Goal: Information Seeking & Learning: Learn about a topic

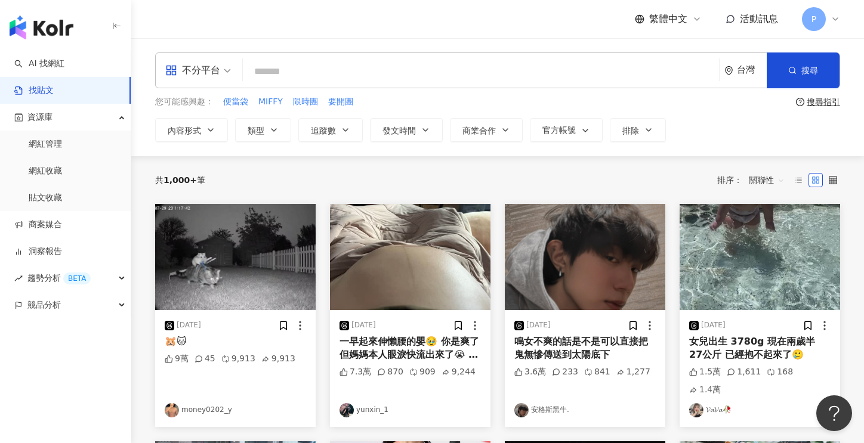
click at [334, 66] on input "search" at bounding box center [481, 71] width 467 height 26
type input "*"
type input "***"
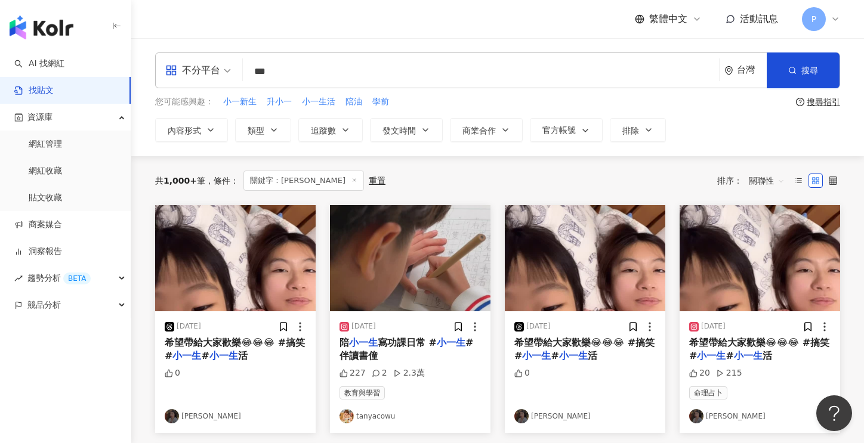
click at [760, 178] on span "關聯性" at bounding box center [767, 180] width 36 height 19
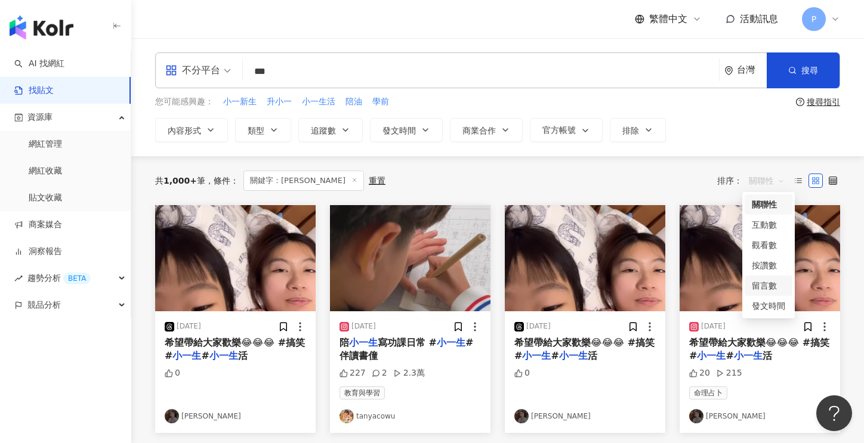
click at [769, 289] on div "留言數" at bounding box center [768, 285] width 33 height 13
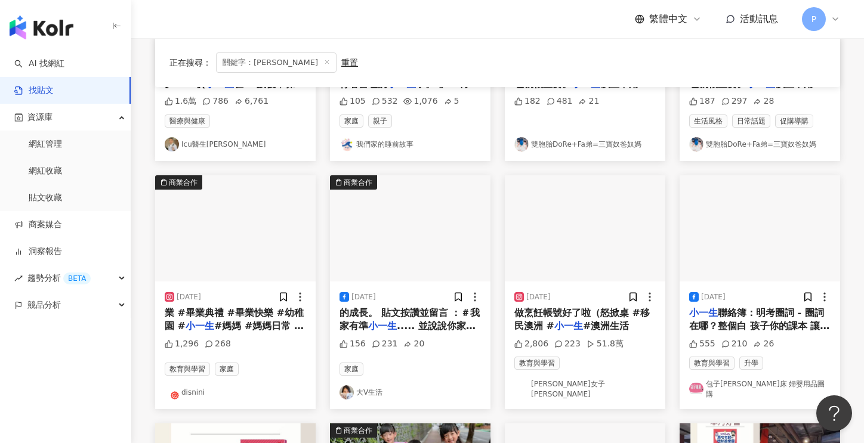
scroll to position [298, 0]
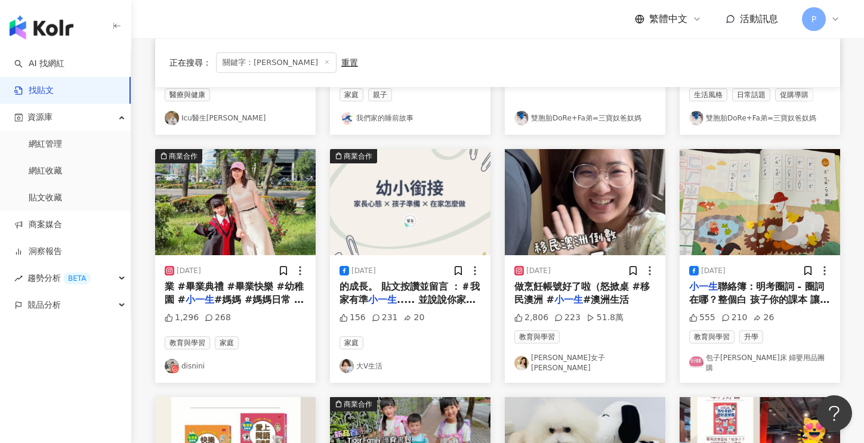
click at [195, 362] on link "disnini" at bounding box center [235, 366] width 141 height 14
click at [763, 363] on link "包子麻麻 嬰兒床 婦嬰用品團購" at bounding box center [759, 363] width 141 height 20
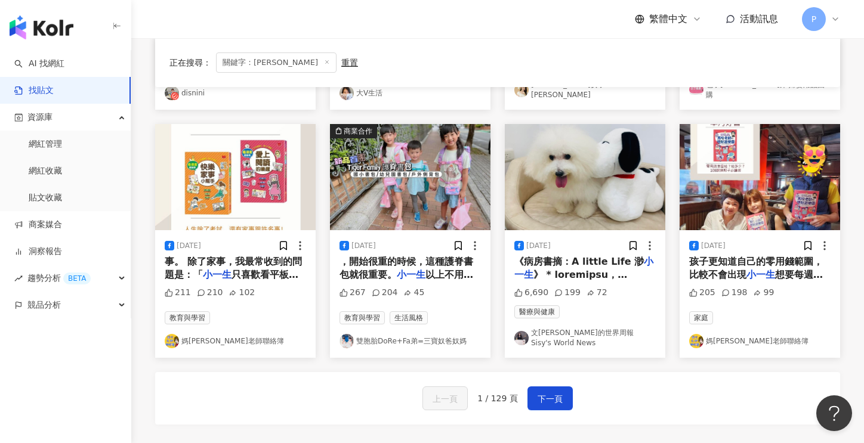
scroll to position [597, 0]
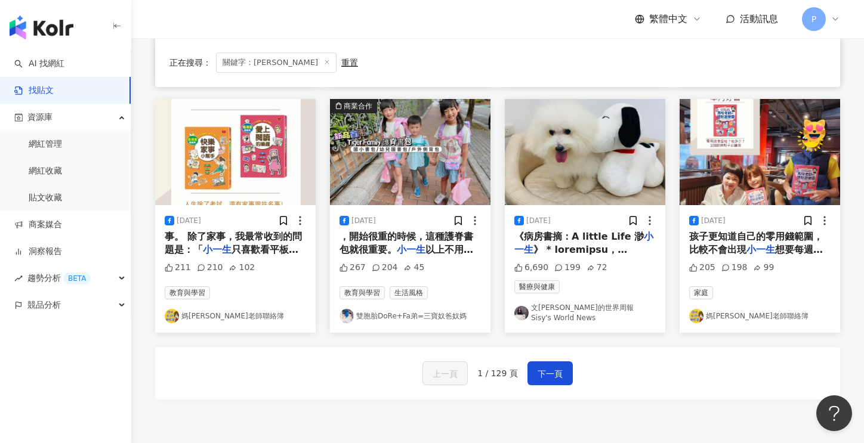
click at [205, 309] on link "媽咪老師聯絡簿" at bounding box center [235, 316] width 141 height 14
click at [374, 309] on link "雙胞胎DoRe+Fa弟=三寶奴爸奴媽" at bounding box center [410, 316] width 141 height 14
click at [541, 367] on span "下一頁" at bounding box center [550, 374] width 25 height 14
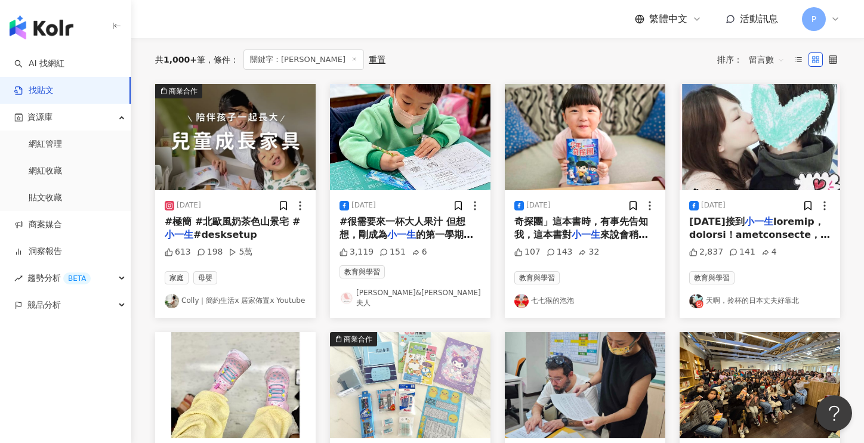
scroll to position [0, 0]
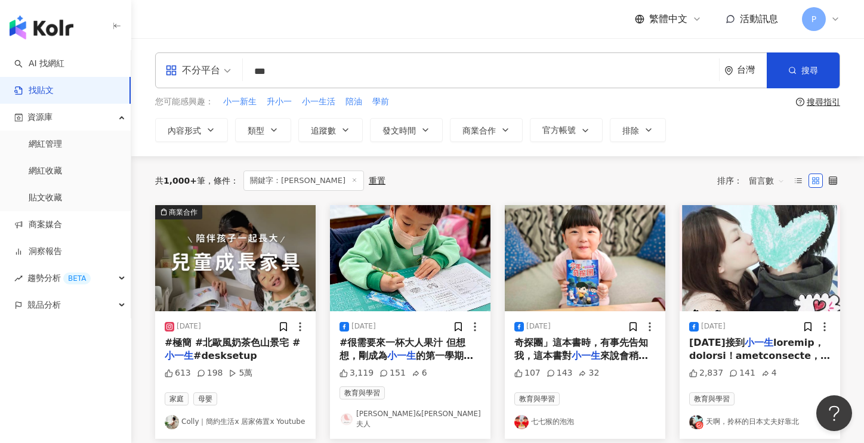
click at [249, 415] on link "Colly｜簡約生活x 居家佈置x Youtube" at bounding box center [235, 422] width 141 height 14
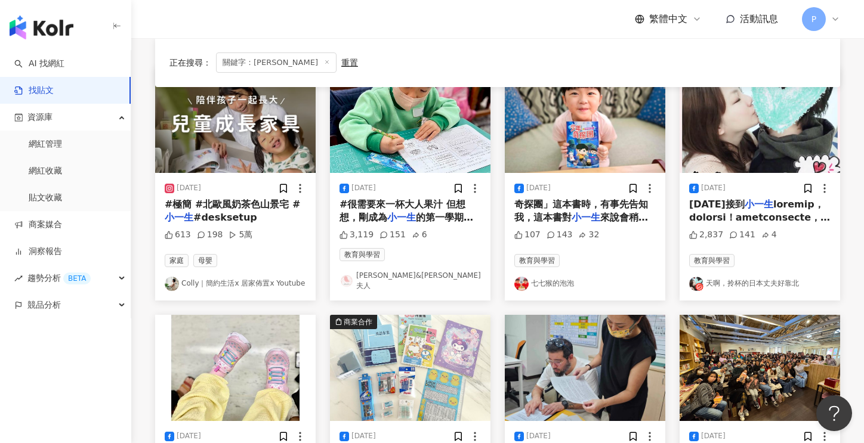
scroll to position [119, 0]
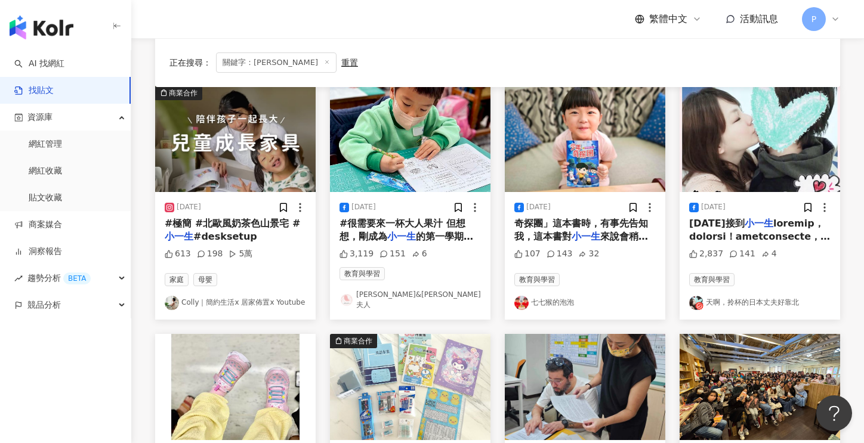
click at [258, 298] on link "Colly｜簡約生活x 居家佈置x Youtube" at bounding box center [235, 303] width 141 height 14
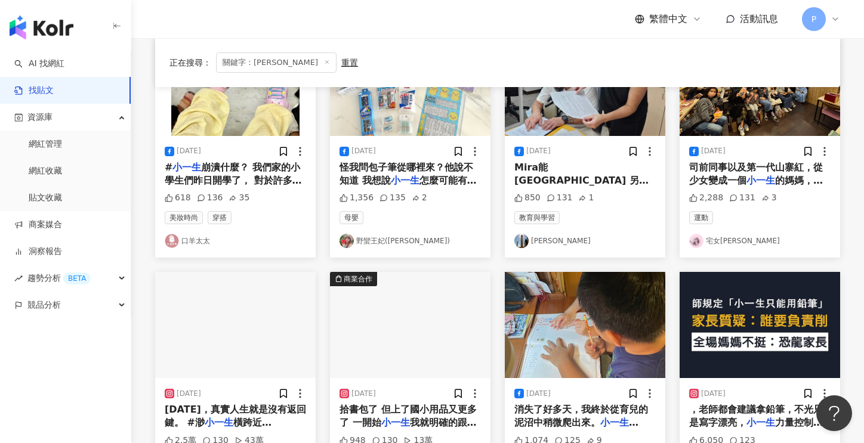
scroll to position [537, 0]
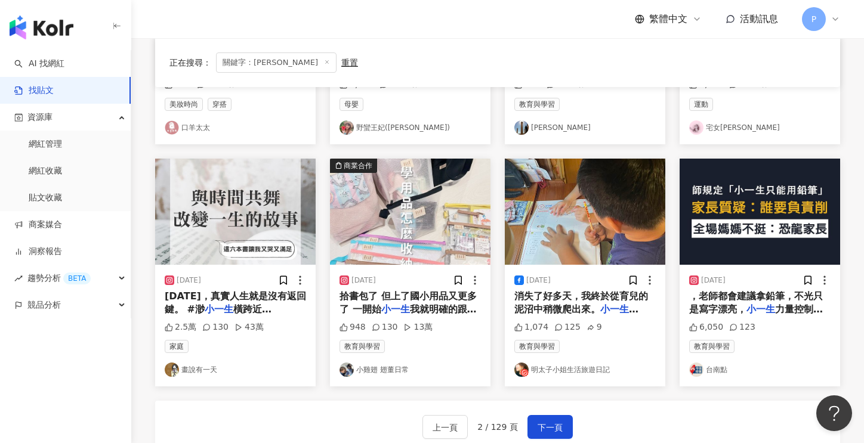
click at [387, 363] on link "小雞翅 翅董日常" at bounding box center [410, 370] width 141 height 14
click at [554, 421] on span "下一頁" at bounding box center [550, 428] width 25 height 14
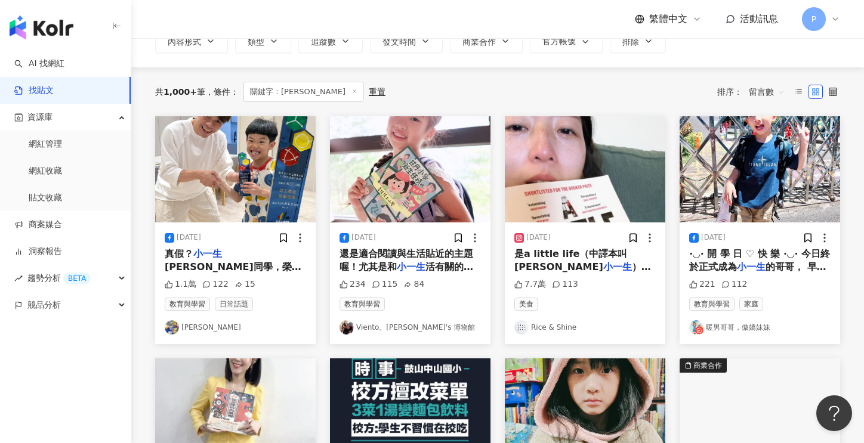
scroll to position [0, 0]
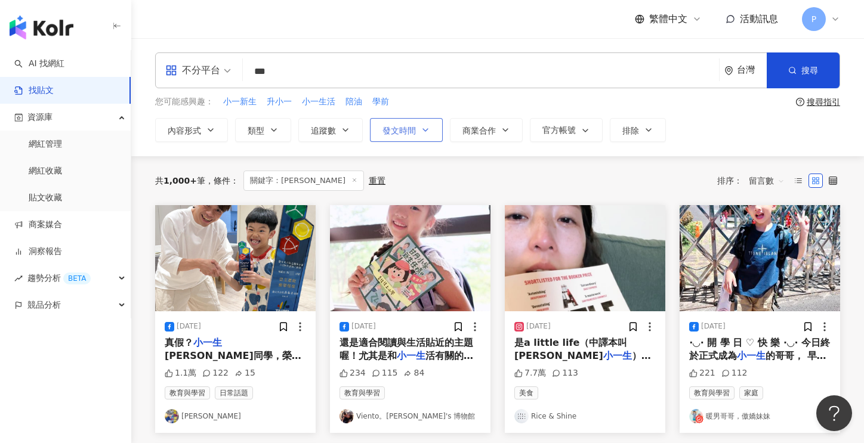
click at [415, 129] on button "發文時間" at bounding box center [406, 130] width 73 height 24
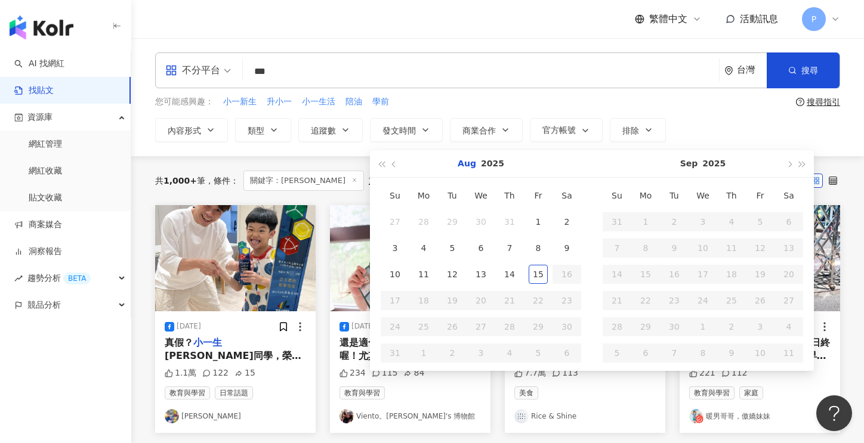
click at [463, 164] on button "Aug" at bounding box center [467, 163] width 19 height 27
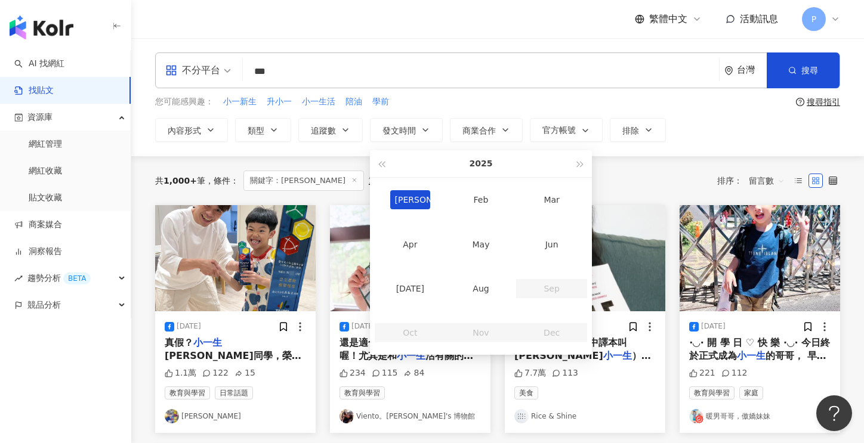
click at [408, 195] on div "Jan" at bounding box center [410, 199] width 41 height 19
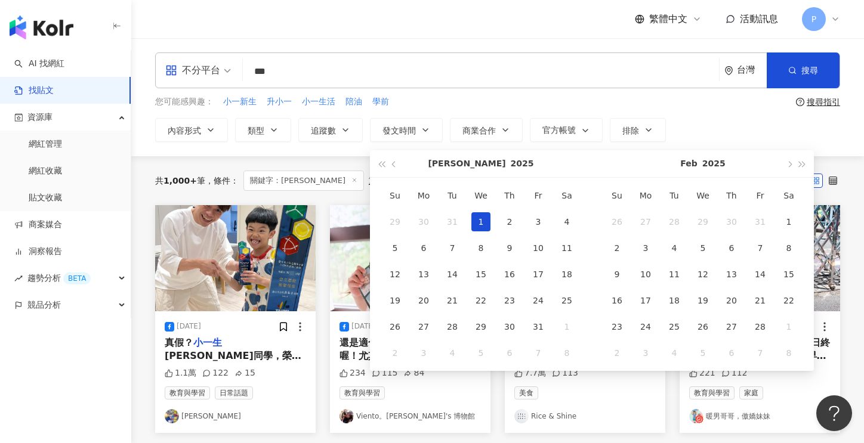
type input "**********"
click at [480, 217] on div "1" at bounding box center [481, 221] width 19 height 19
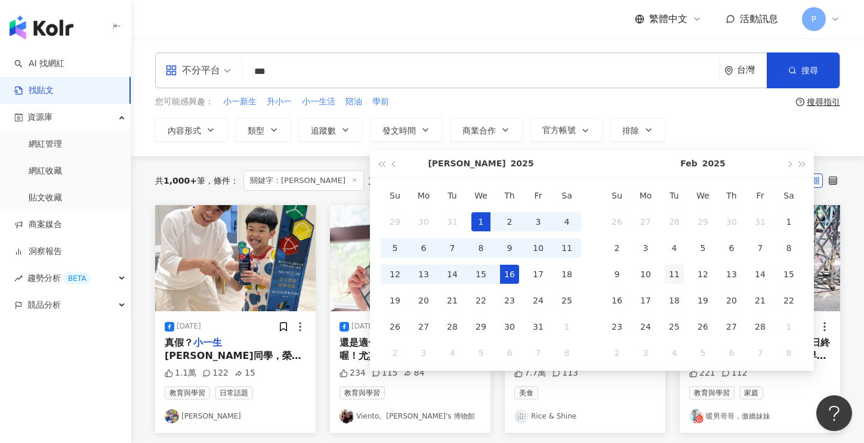
type input "**********"
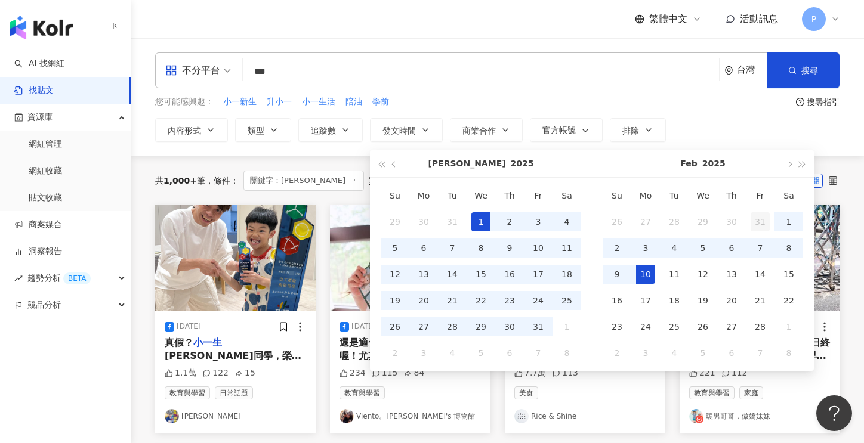
type input "**********"
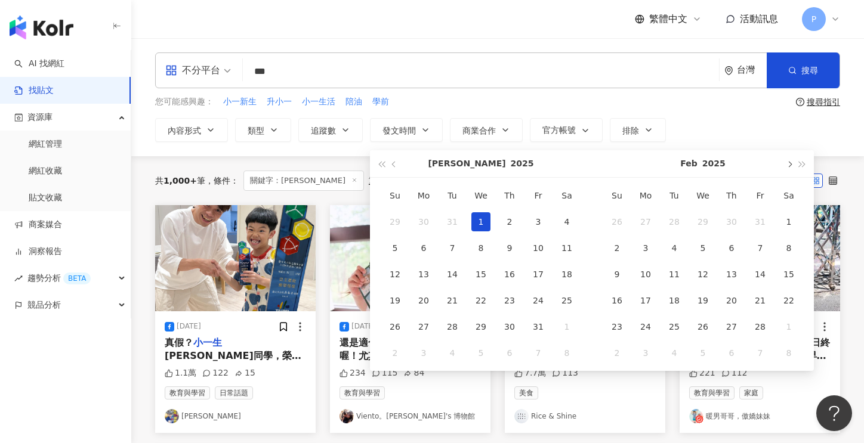
click at [788, 162] on span "button" at bounding box center [789, 165] width 6 height 6
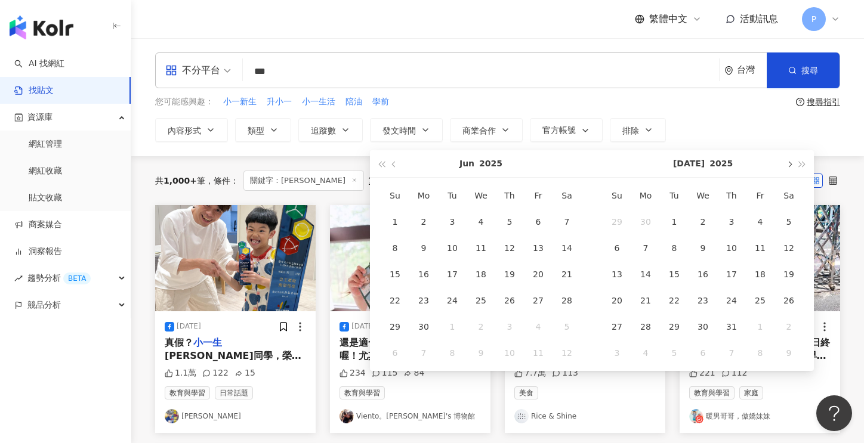
click at [788, 162] on span "button" at bounding box center [789, 165] width 6 height 6
type input "**********"
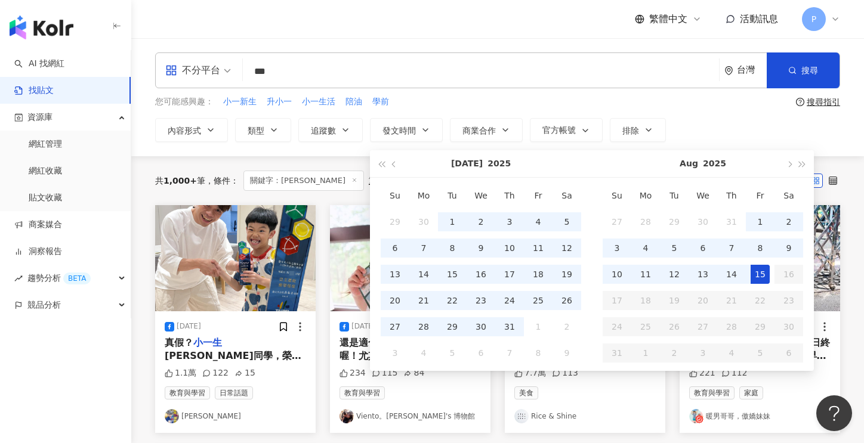
type input "**********"
click at [754, 270] on div "15" at bounding box center [760, 274] width 19 height 19
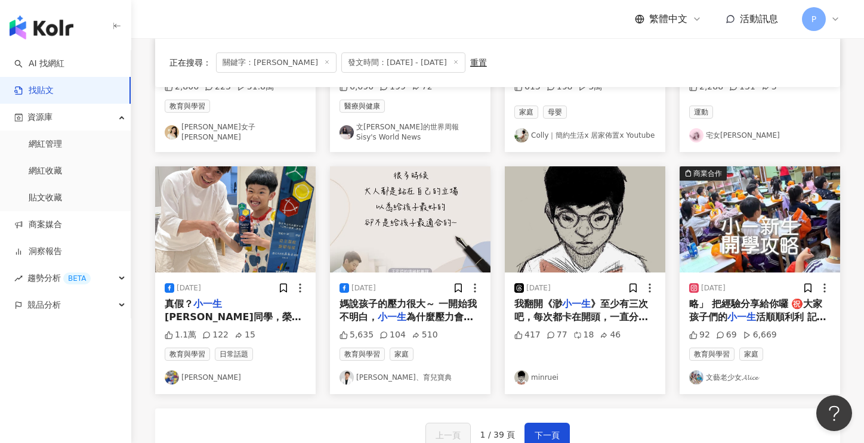
scroll to position [537, 0]
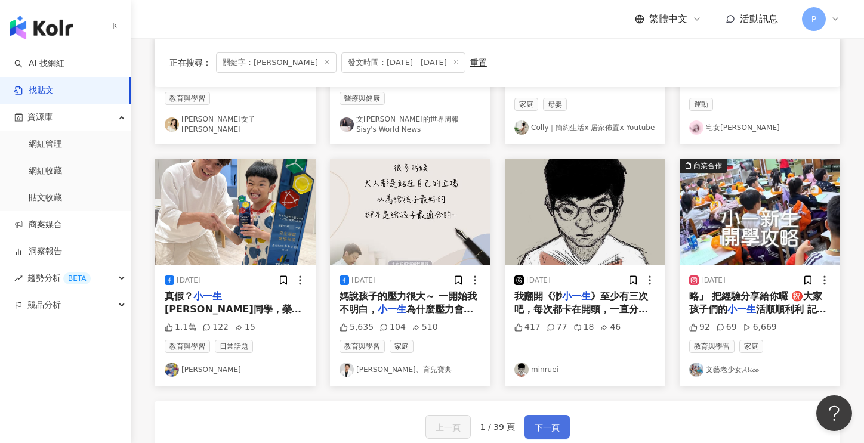
click at [539, 421] on span "下一頁" at bounding box center [547, 428] width 25 height 14
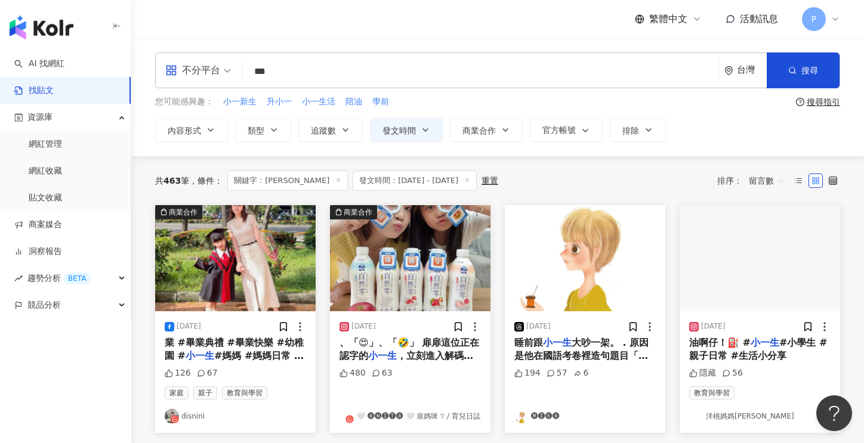
scroll to position [119, 0]
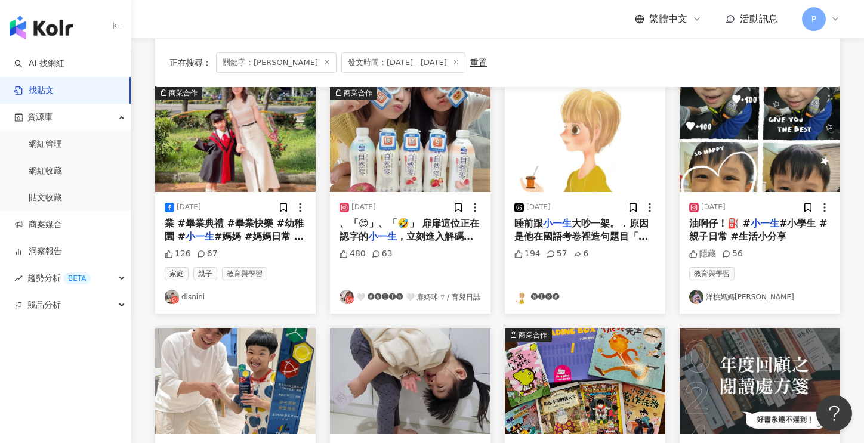
click at [429, 296] on link "🤍 🅐🅝🅘🅣🅐 🤍 扉媽咪 ⍢ / 育兒日誌" at bounding box center [410, 297] width 141 height 14
click at [744, 298] on link "洋桃媽媽meimay" at bounding box center [759, 297] width 141 height 14
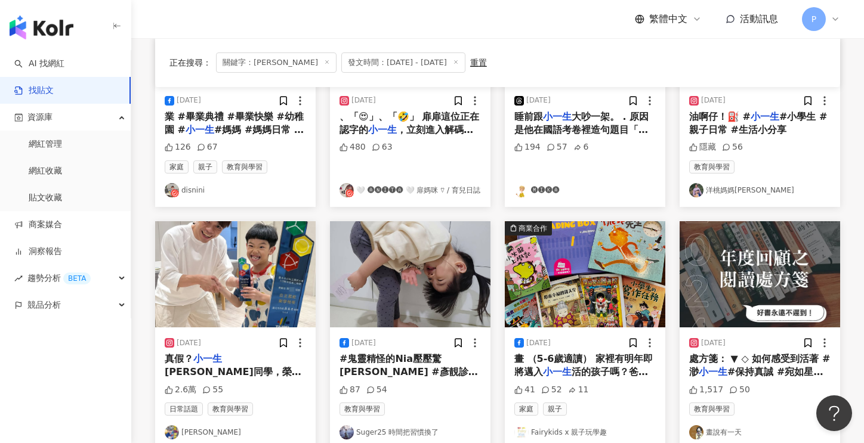
scroll to position [0, 0]
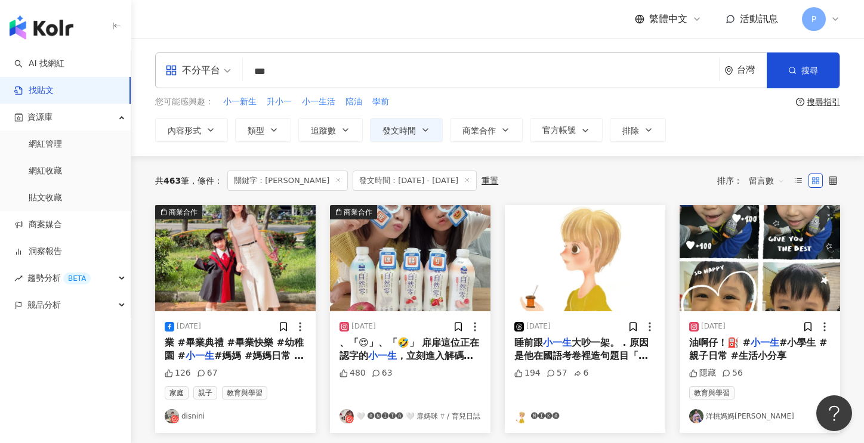
click at [328, 62] on input "***" at bounding box center [481, 71] width 467 height 26
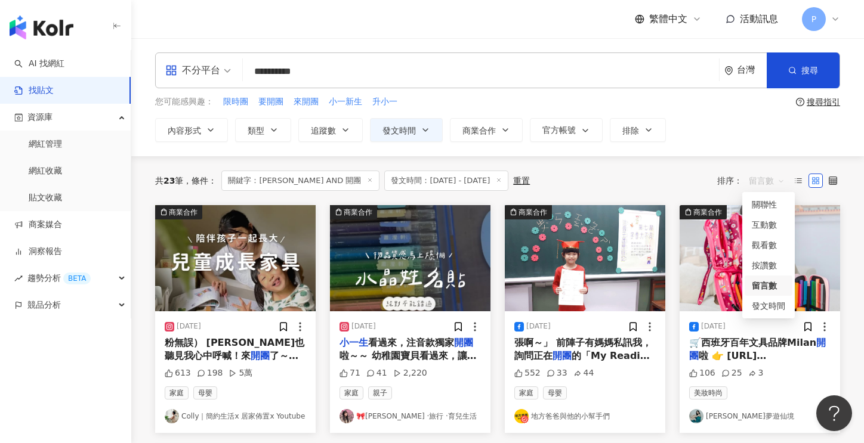
click at [762, 178] on span "留言數" at bounding box center [767, 180] width 36 height 19
click at [769, 284] on div "留言數" at bounding box center [768, 285] width 33 height 13
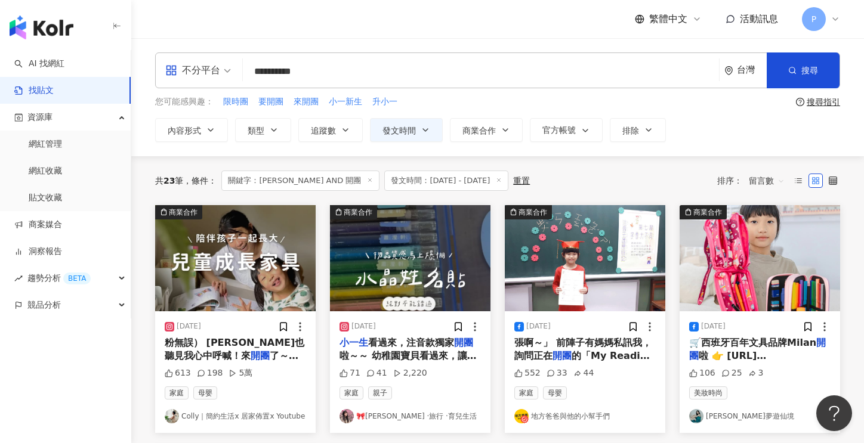
click at [307, 70] on input "**********" at bounding box center [481, 71] width 467 height 26
type input "**"
click at [276, 128] on icon "button" at bounding box center [274, 130] width 10 height 10
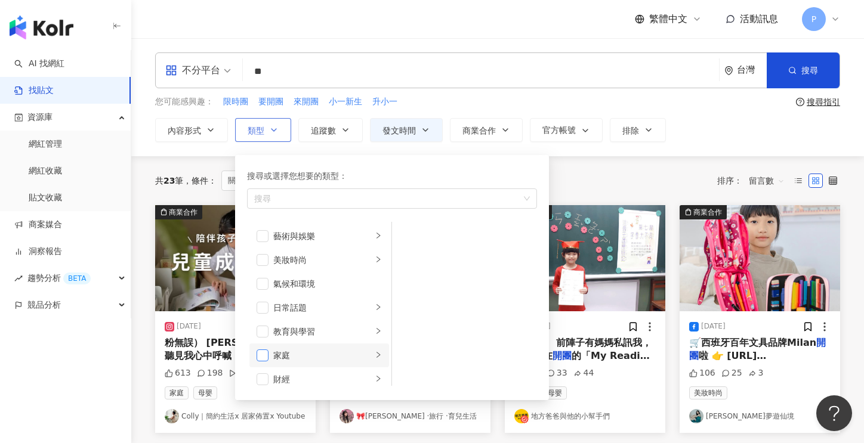
click at [265, 350] on span "button" at bounding box center [263, 356] width 12 height 12
click at [377, 355] on icon "right" at bounding box center [379, 355] width 4 height 6
click at [406, 235] on span "button" at bounding box center [408, 236] width 12 height 12
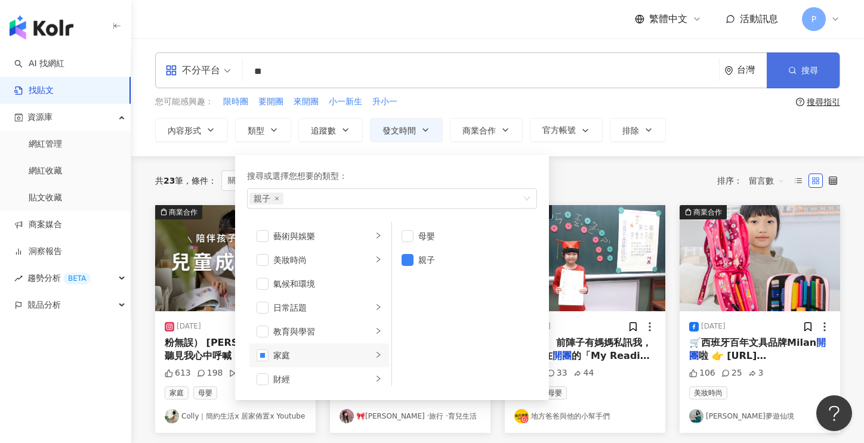
click at [808, 69] on span "搜尋" at bounding box center [810, 71] width 17 height 10
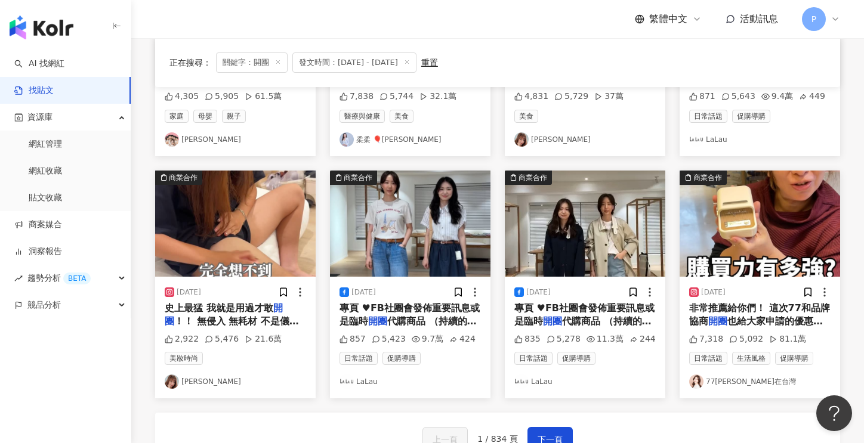
scroll to position [702, 0]
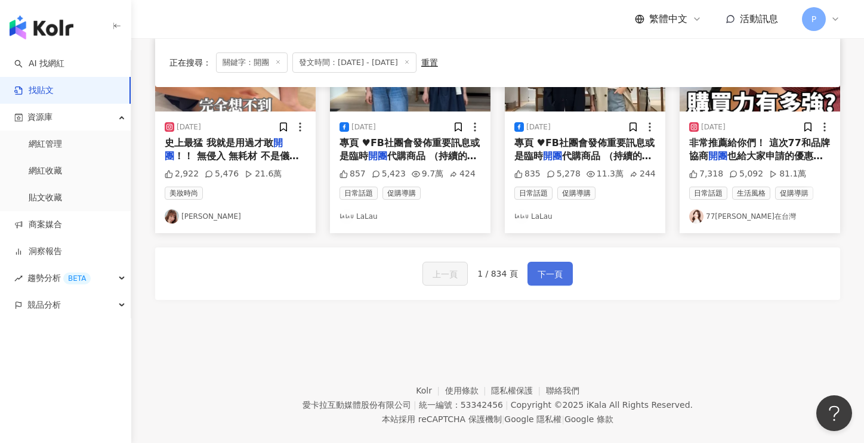
click at [549, 267] on span "下一頁" at bounding box center [550, 274] width 25 height 14
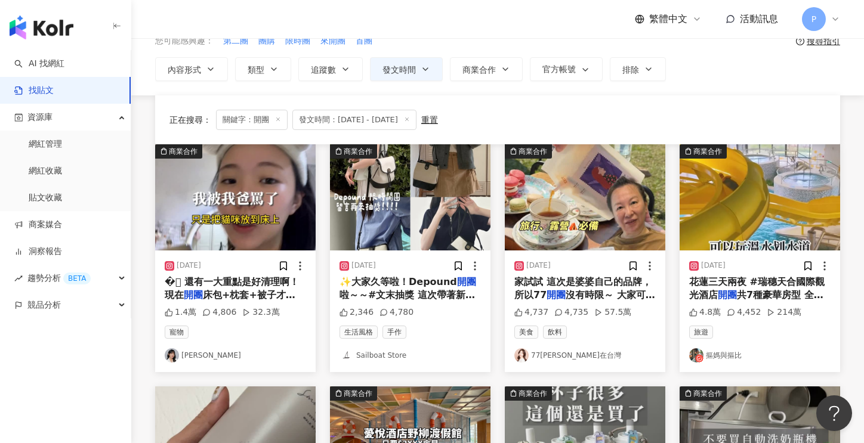
scroll to position [60, 0]
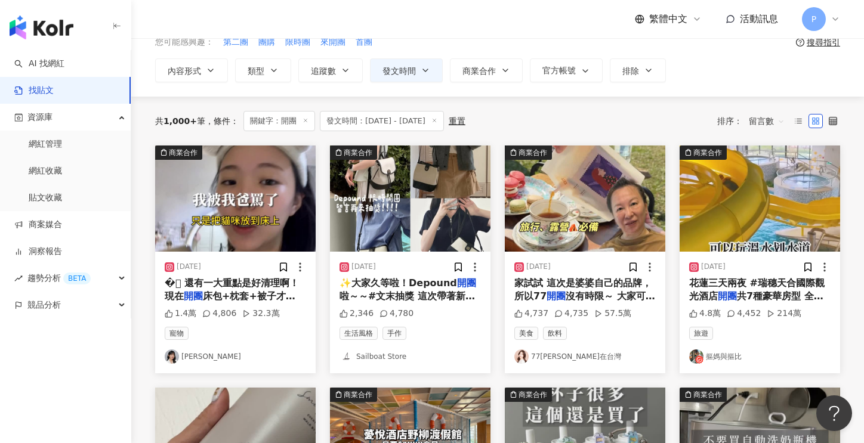
click at [735, 356] on link "摳媽與摳比" at bounding box center [759, 357] width 141 height 14
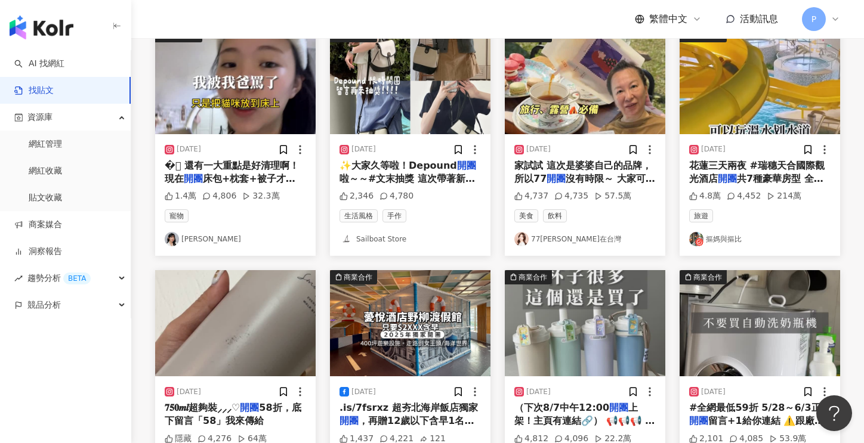
scroll to position [298, 0]
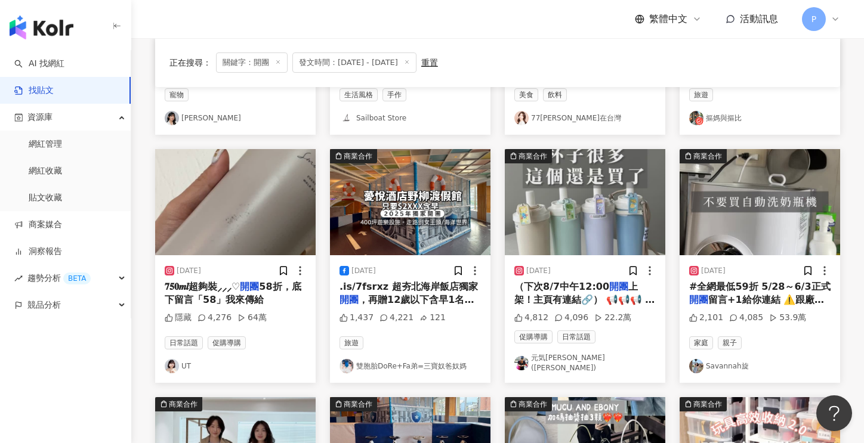
click at [541, 358] on link "元気[PERSON_NAME] ([PERSON_NAME])" at bounding box center [584, 363] width 141 height 20
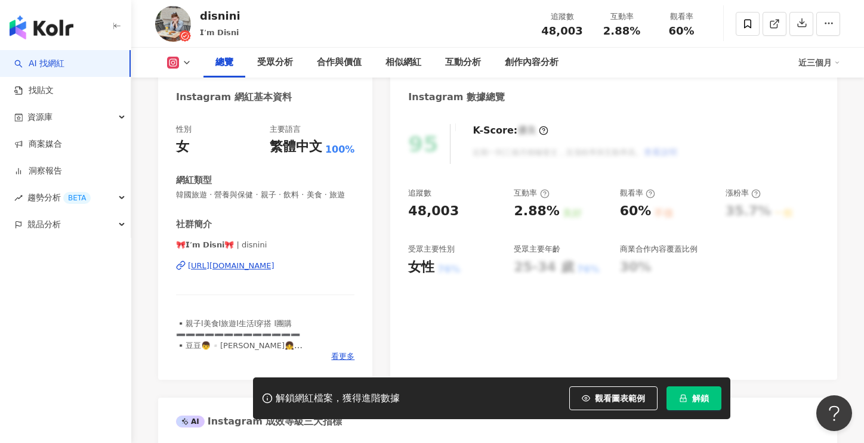
scroll to position [119, 0]
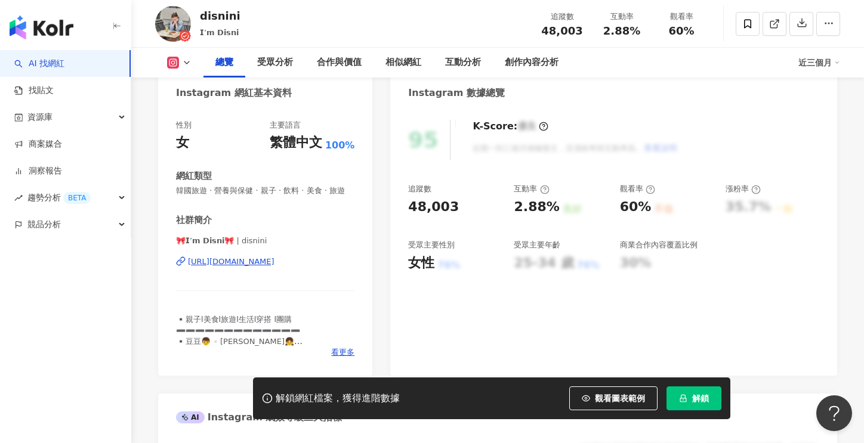
click at [271, 267] on div "https://www.instagram.com/disnini/" at bounding box center [231, 262] width 87 height 11
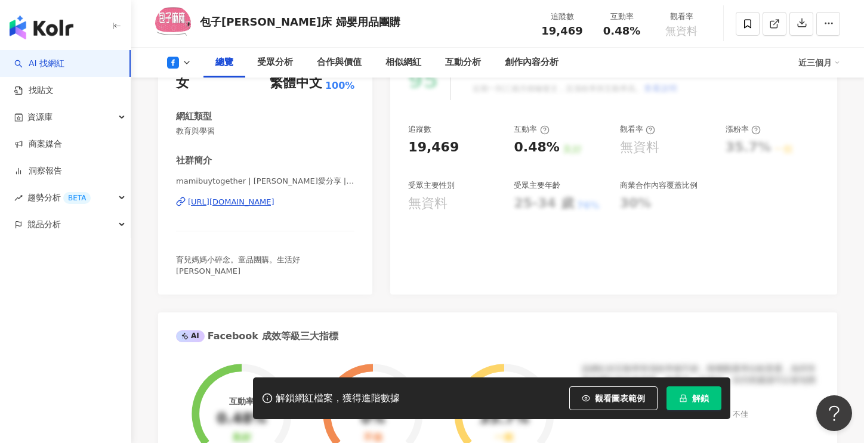
scroll to position [239, 0]
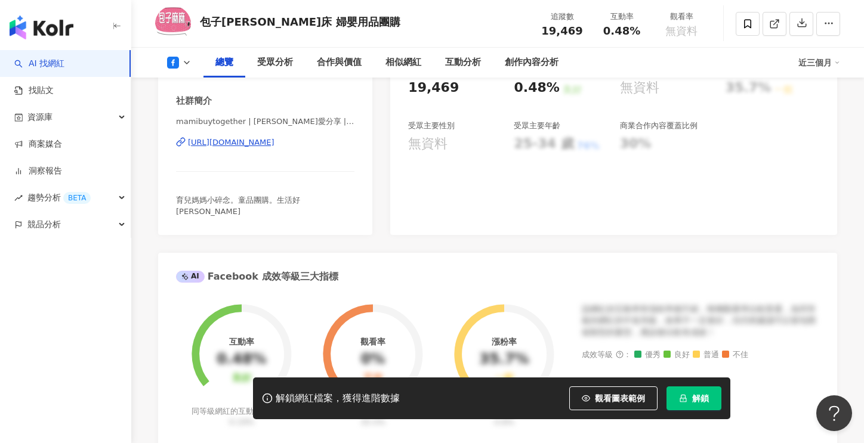
click at [275, 143] on div "https://www.facebook.com/704973612967387" at bounding box center [231, 142] width 87 height 11
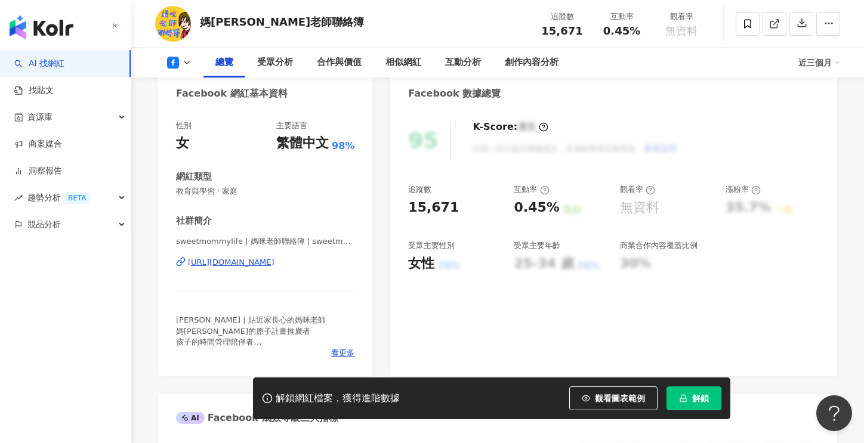
scroll to position [119, 0]
click at [274, 264] on div "https://www.facebook.com/889389367783175" at bounding box center [231, 262] width 87 height 11
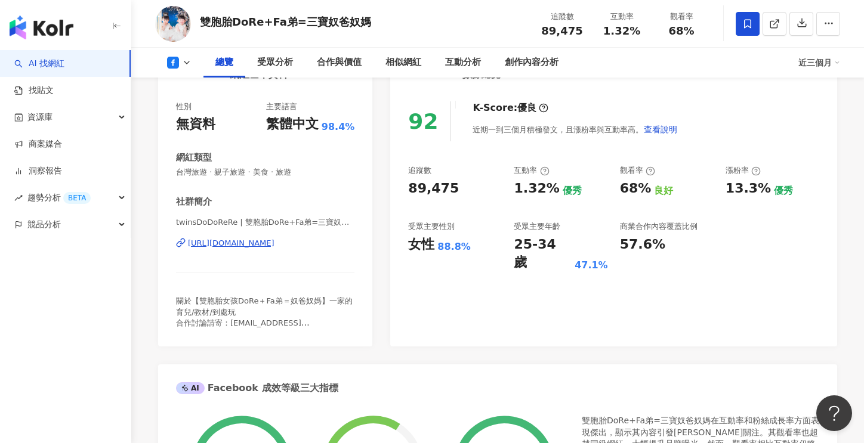
scroll to position [298, 0]
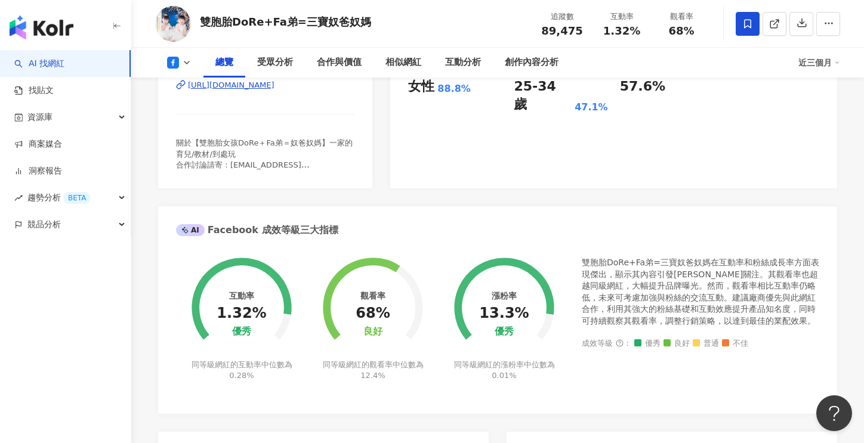
click at [264, 82] on div "https://www.facebook.com/303711936681021" at bounding box center [231, 85] width 87 height 11
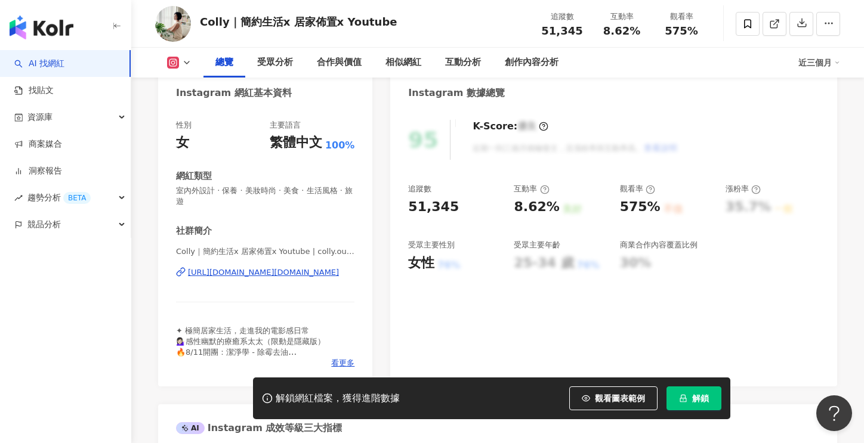
click at [281, 280] on div "Colly｜簡約生活x 居家佈置x Youtube | colly.ourhome https://www.instagram.com/colly.ourho…" at bounding box center [265, 281] width 178 height 70
click at [286, 272] on div "https://www.instagram.com/colly.ourhome/" at bounding box center [263, 272] width 151 height 11
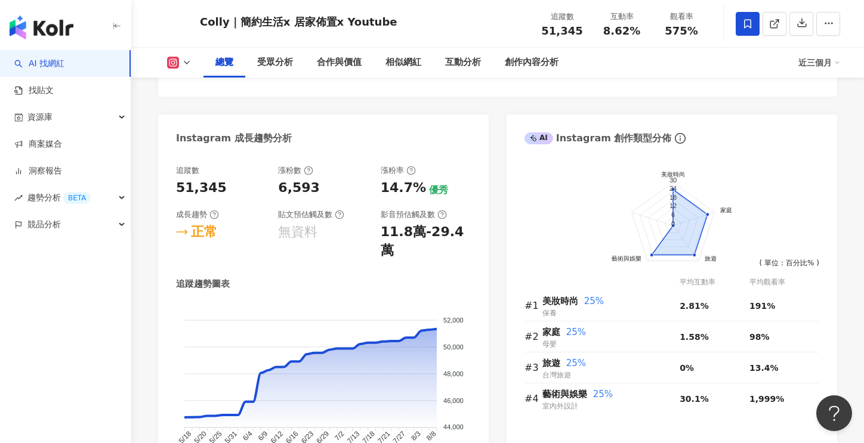
scroll to position [657, 0]
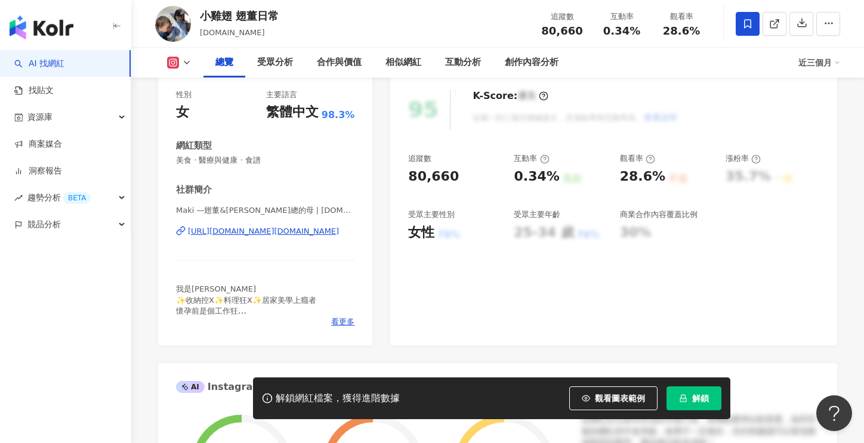
scroll to position [179, 0]
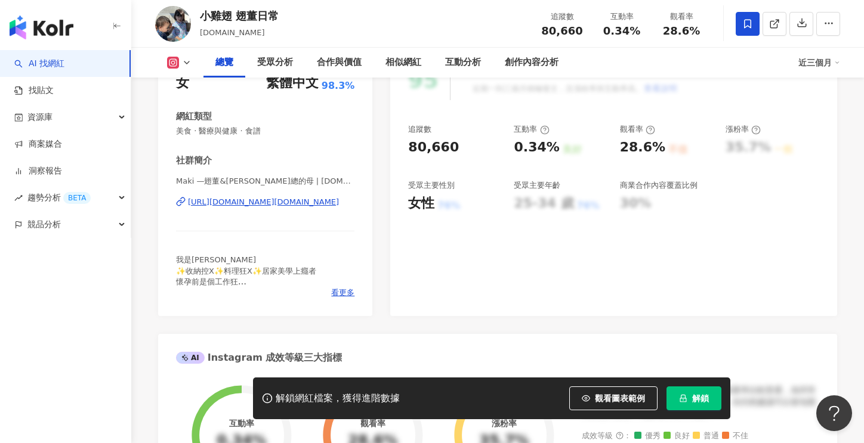
click at [272, 200] on div "Maki —翅董&丸總的母 | lcw.baby https://www.instagram.com/lcw.baby/" at bounding box center [265, 211] width 178 height 70
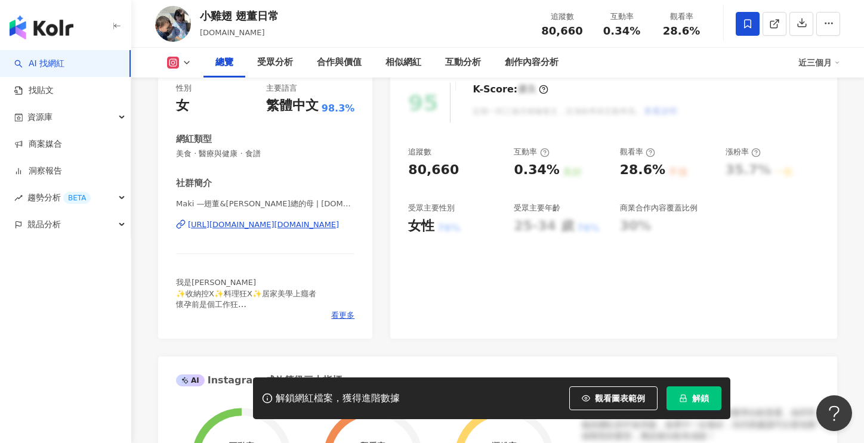
scroll to position [119, 0]
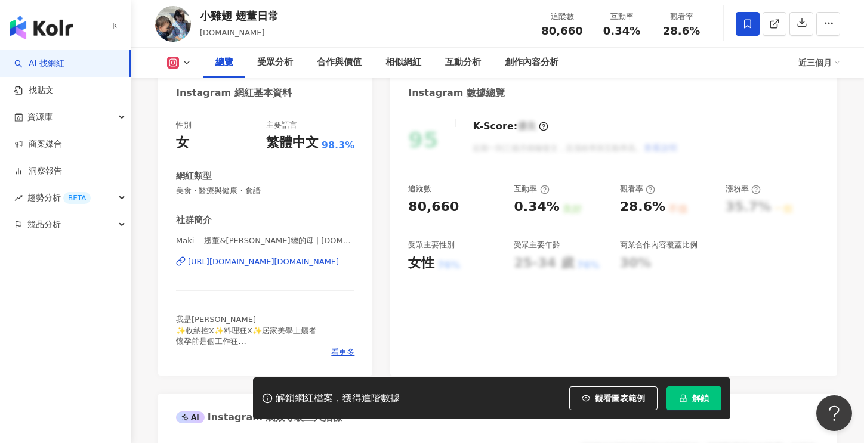
click at [312, 260] on div "https://www.instagram.com/lcw.baby/" at bounding box center [263, 262] width 151 height 11
click at [692, 412] on div "解鎖網紅檔案，獲得進階數據 觀看圖表範例 解鎖" at bounding box center [491, 399] width 477 height 42
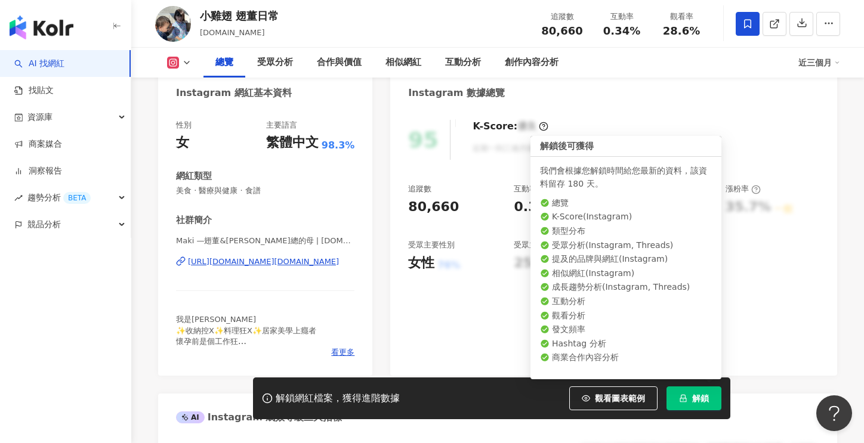
click at [694, 394] on span "解鎖" at bounding box center [700, 399] width 17 height 10
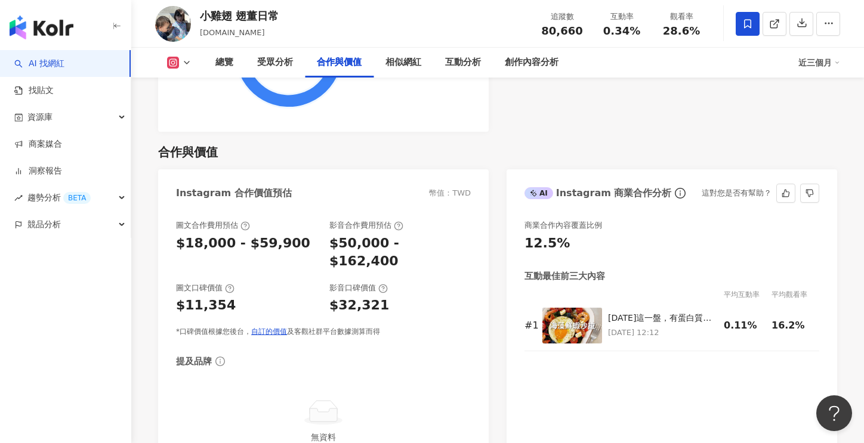
scroll to position [1850, 0]
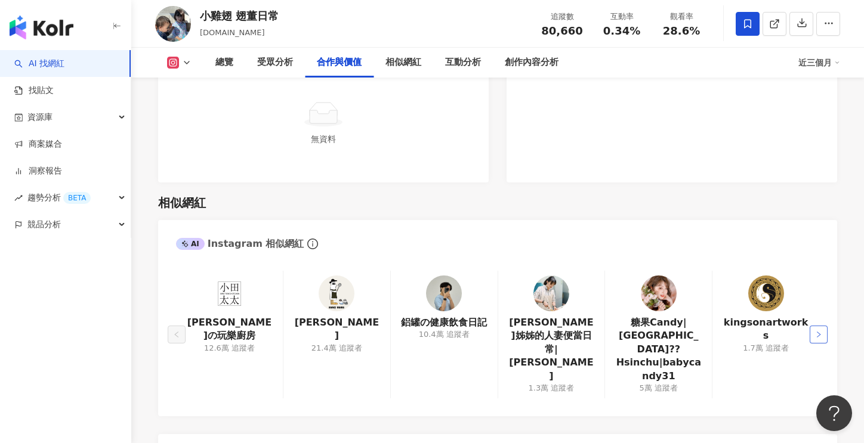
click at [823, 326] on button "button" at bounding box center [819, 335] width 18 height 18
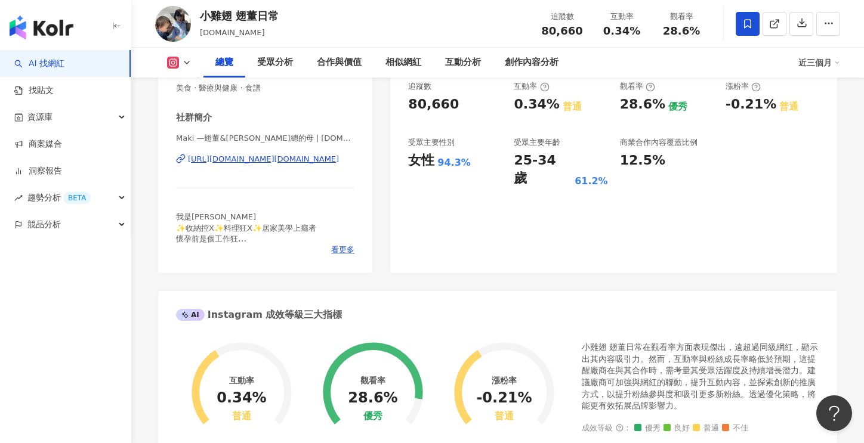
scroll to position [60, 0]
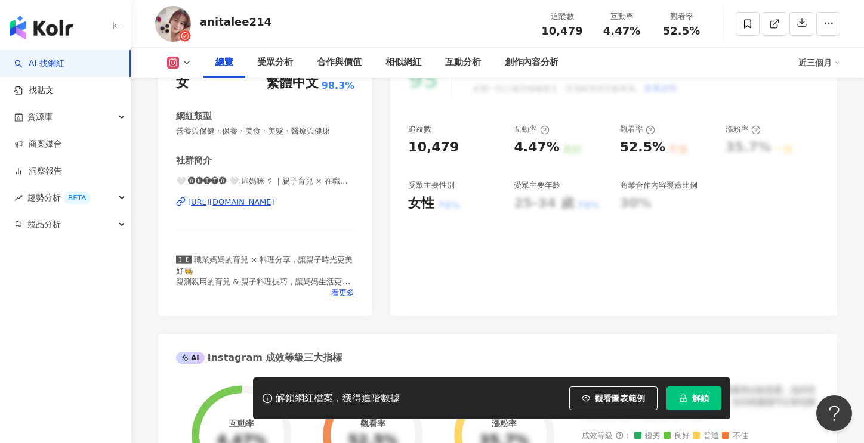
click at [275, 199] on div "https://www.instagram.com/anitalee214/" at bounding box center [231, 202] width 87 height 11
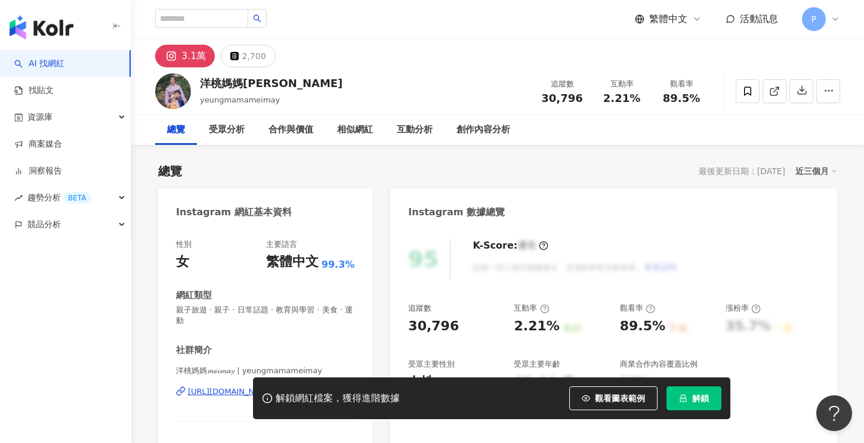
scroll to position [119, 0]
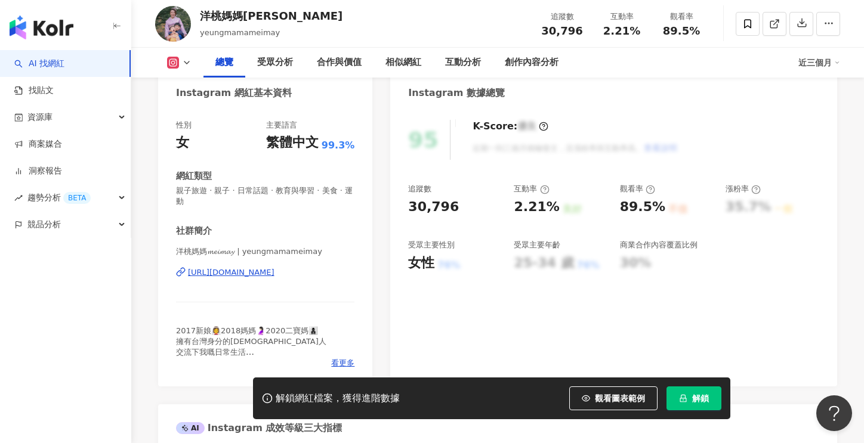
click at [224, 270] on div "https://www.instagram.com/yeungmamameimay/" at bounding box center [231, 272] width 87 height 11
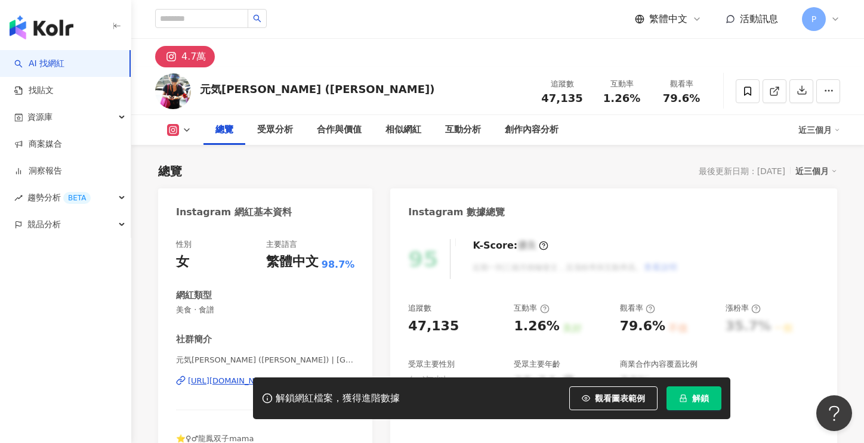
scroll to position [119, 0]
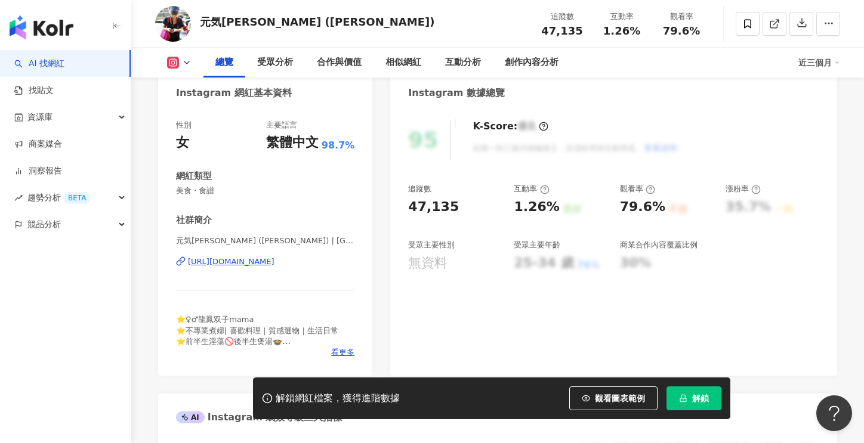
click at [263, 260] on div "[URL][DOMAIN_NAME]" at bounding box center [231, 262] width 87 height 11
click at [707, 405] on button "解鎖" at bounding box center [694, 399] width 55 height 24
